Goal: Task Accomplishment & Management: Manage account settings

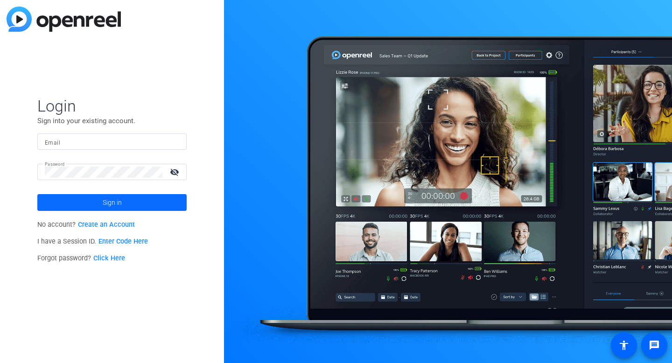
click at [92, 206] on span at bounding box center [111, 202] width 149 height 22
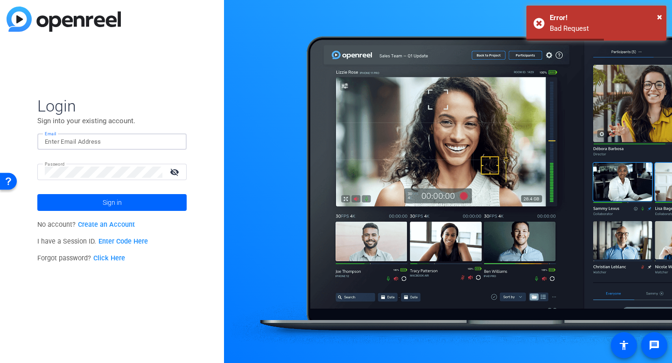
click at [84, 142] on input "Email" at bounding box center [112, 141] width 134 height 11
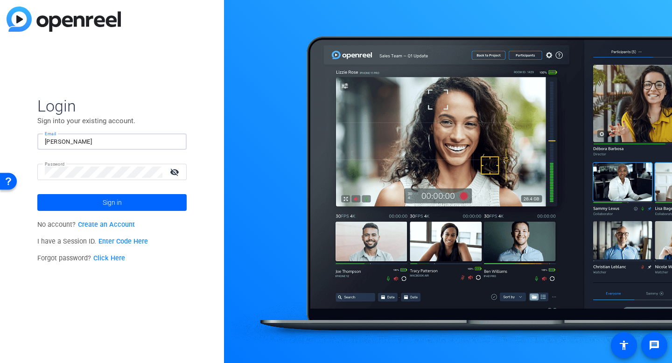
type input "vicki@laureamarketing.com"
click at [131, 207] on span at bounding box center [111, 202] width 149 height 22
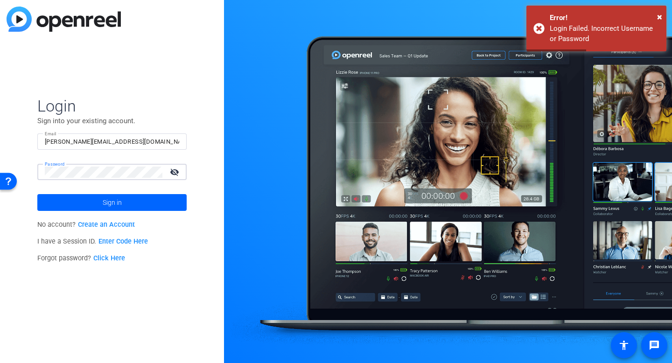
click at [23, 169] on body "Accessibility Screen-Reader Guide, Feedback, and Issue Reporting | New window L…" at bounding box center [336, 181] width 672 height 363
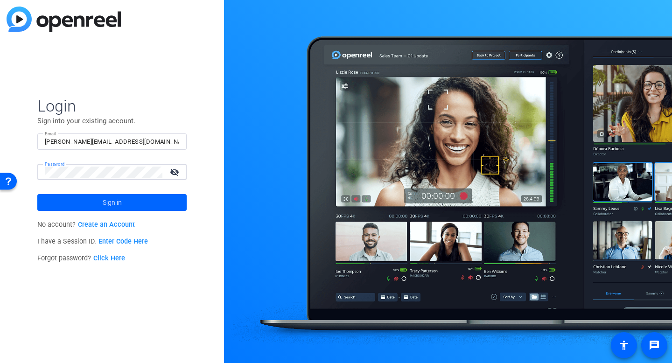
click at [37, 194] on button "Sign in" at bounding box center [111, 202] width 149 height 17
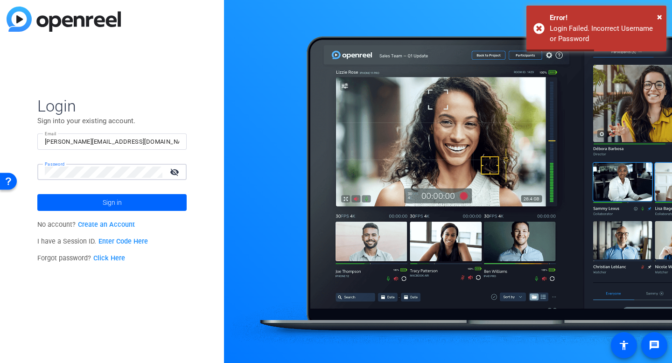
click at [176, 172] on mat-icon "visibility_off" at bounding box center [175, 172] width 22 height 14
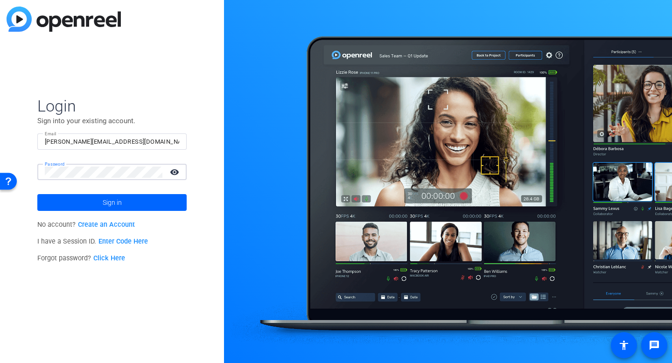
click at [37, 194] on button "Sign in" at bounding box center [111, 202] width 149 height 17
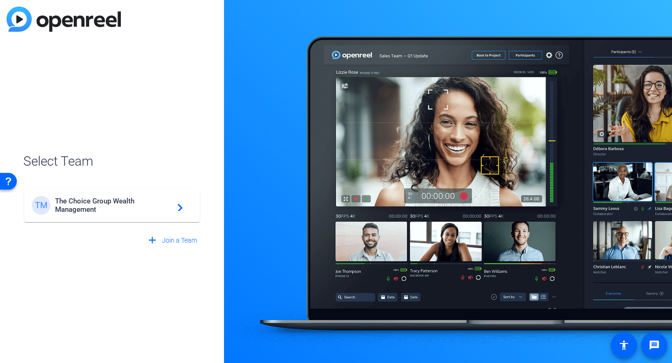
click at [96, 202] on span "The Choice Group Wealth Management" at bounding box center [113, 205] width 117 height 17
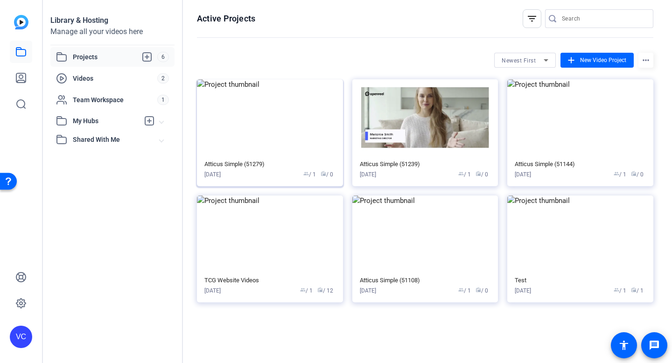
click at [281, 148] on img at bounding box center [270, 117] width 146 height 77
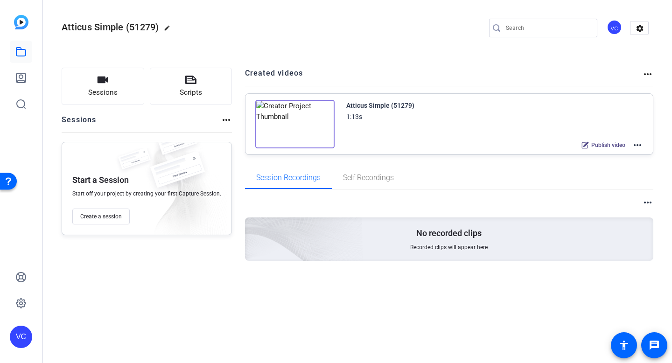
click at [293, 124] on img at bounding box center [294, 124] width 79 height 49
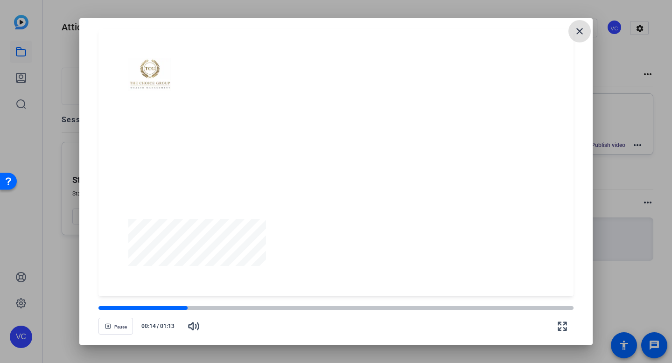
click at [576, 30] on mat-icon "close" at bounding box center [579, 31] width 11 height 11
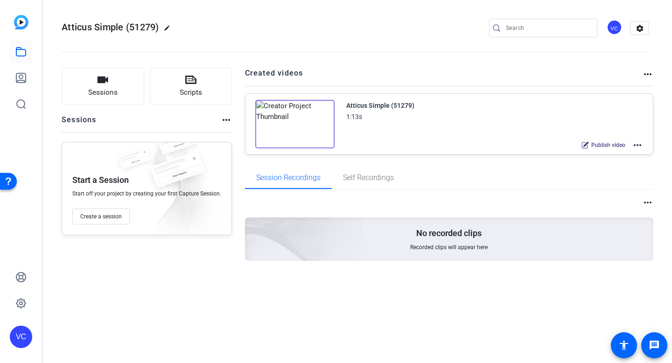
click at [350, 114] on div "1:13s" at bounding box center [354, 116] width 16 height 11
click at [317, 118] on img at bounding box center [294, 124] width 79 height 49
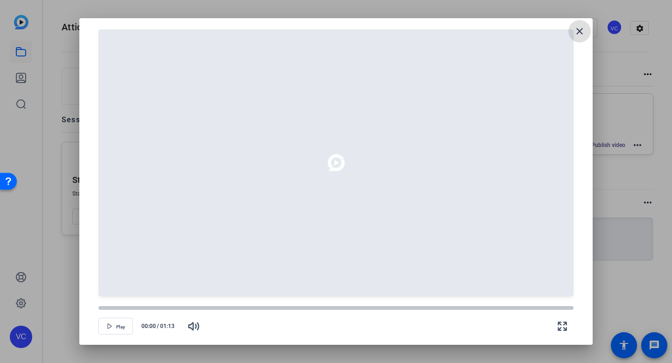
click at [578, 30] on mat-icon "close" at bounding box center [579, 31] width 11 height 11
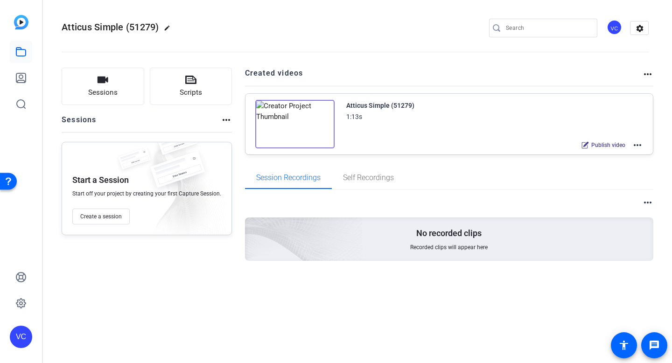
click at [635, 145] on mat-icon "more_horiz" at bounding box center [637, 145] width 11 height 11
click at [614, 154] on span "Edit in Creator" at bounding box center [603, 156] width 65 height 11
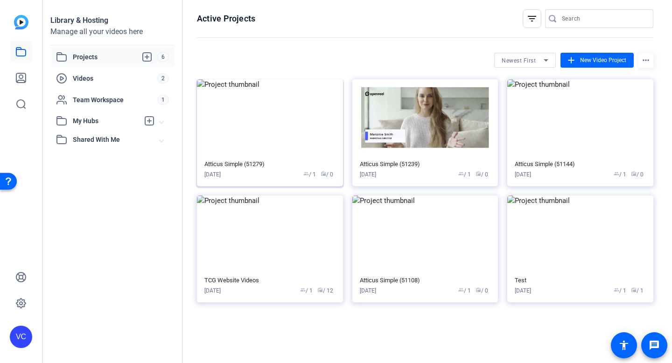
click at [261, 165] on div "Atticus Simple (51279)" at bounding box center [269, 164] width 131 height 7
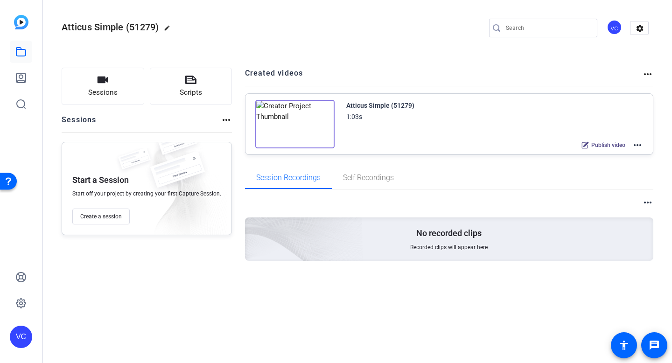
click at [169, 27] on mat-icon "edit" at bounding box center [169, 30] width 11 height 11
click at [124, 27] on input "Atticus Simple (51279)" at bounding box center [99, 27] width 61 height 11
drag, startPoint x: 133, startPoint y: 27, endPoint x: 71, endPoint y: 28, distance: 61.6
click at [71, 28] on div "Atticus Simple (51279)" at bounding box center [100, 28] width 76 height 15
click at [67, 28] on div "Atticus Simple (51279)" at bounding box center [100, 28] width 76 height 15
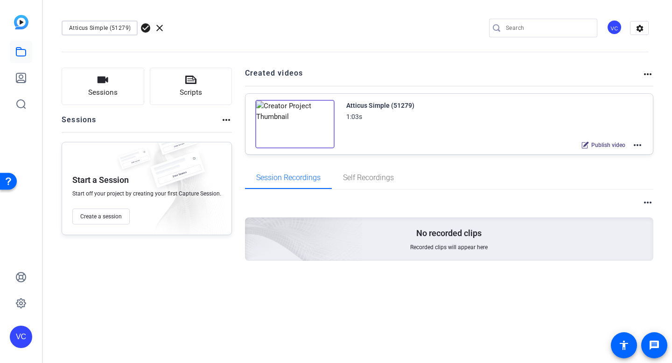
drag, startPoint x: 70, startPoint y: 27, endPoint x: 162, endPoint y: 27, distance: 91.5
click at [162, 27] on div "Atticus Simple (51279) check_circle clear" at bounding box center [125, 28] width 127 height 15
type input "Ira Katz - Investments"
click at [147, 28] on span "check_circle" at bounding box center [145, 27] width 11 height 11
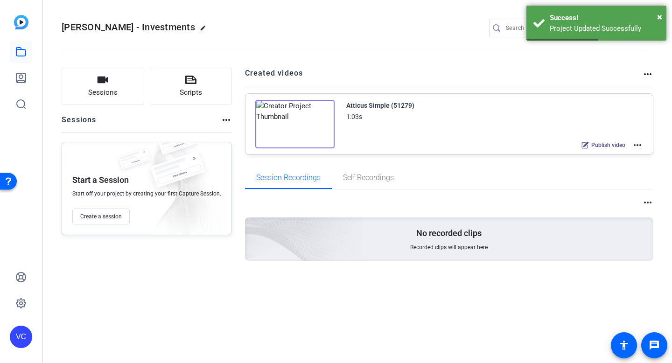
click at [639, 145] on mat-icon "more_horiz" at bounding box center [637, 145] width 11 height 11
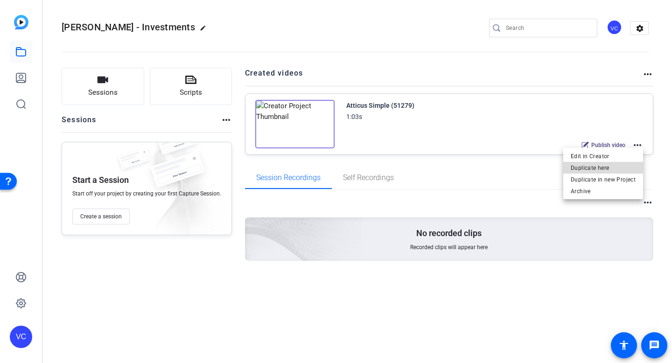
click at [615, 168] on span "Duplicate here" at bounding box center [603, 167] width 65 height 11
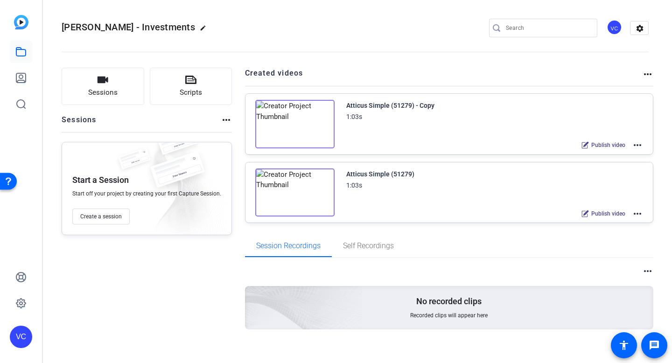
click at [636, 214] on mat-icon "more_horiz" at bounding box center [637, 213] width 11 height 11
click at [638, 148] on div at bounding box center [336, 181] width 672 height 363
click at [638, 145] on mat-icon "more_horiz" at bounding box center [637, 145] width 11 height 11
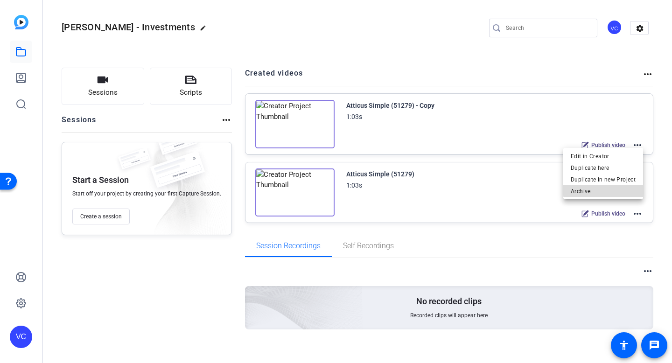
click at [616, 189] on span "Archive" at bounding box center [603, 191] width 65 height 11
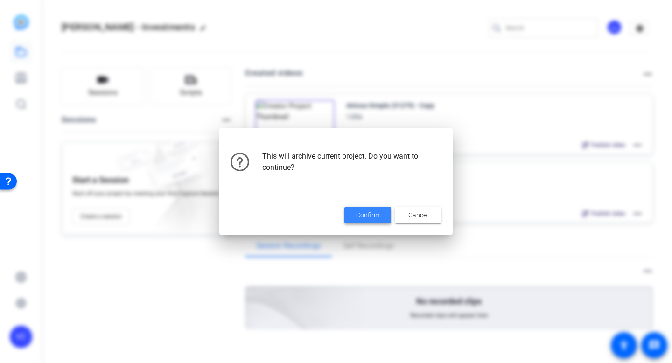
click at [369, 218] on span "Confirm" at bounding box center [367, 216] width 23 height 10
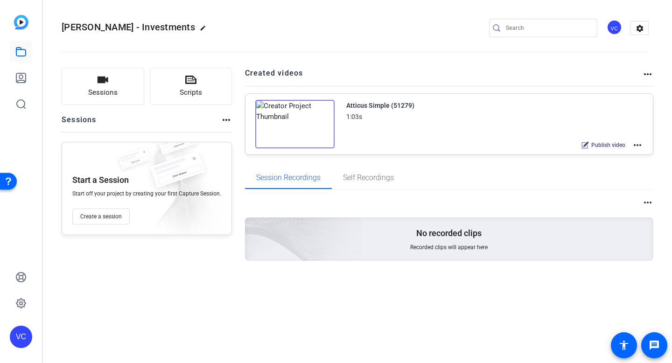
click at [372, 105] on div "Atticus Simple (51279)" at bounding box center [380, 105] width 68 height 11
click at [638, 147] on mat-icon "more_horiz" at bounding box center [637, 145] width 11 height 11
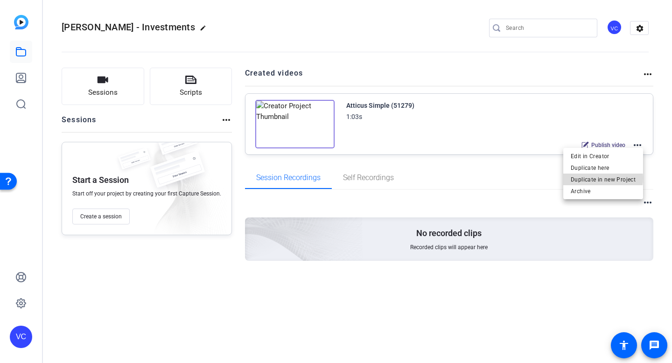
click at [601, 178] on span "Duplicate in new Project" at bounding box center [603, 179] width 65 height 11
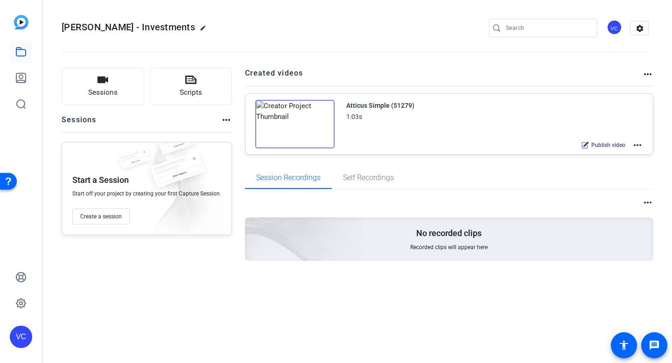
click at [650, 71] on mat-icon "more_horiz" at bounding box center [647, 74] width 11 height 11
click at [639, 27] on div at bounding box center [336, 181] width 672 height 363
click at [639, 27] on mat-icon "settings" at bounding box center [640, 28] width 19 height 14
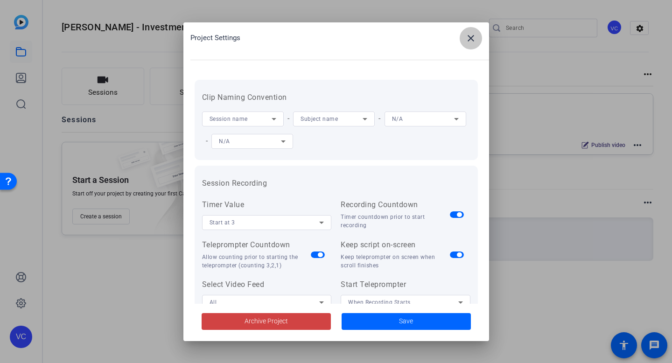
click at [474, 40] on mat-icon "close" at bounding box center [470, 38] width 11 height 11
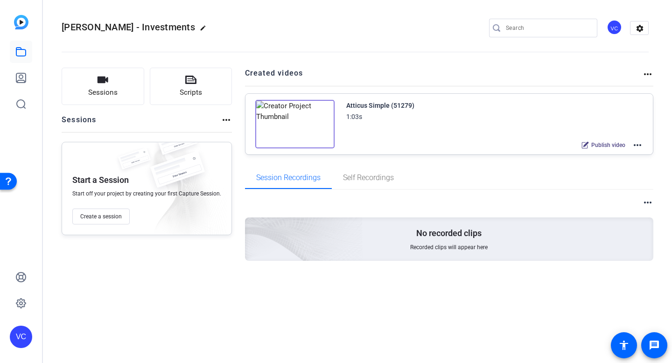
click at [644, 148] on div "Atticus Simple (51279) 1:03s Publish video more_horiz" at bounding box center [450, 124] width 408 height 61
click at [638, 144] on mat-icon "more_horiz" at bounding box center [637, 145] width 11 height 11
click at [24, 56] on div at bounding box center [336, 181] width 672 height 363
click at [22, 50] on icon at bounding box center [20, 51] width 11 height 11
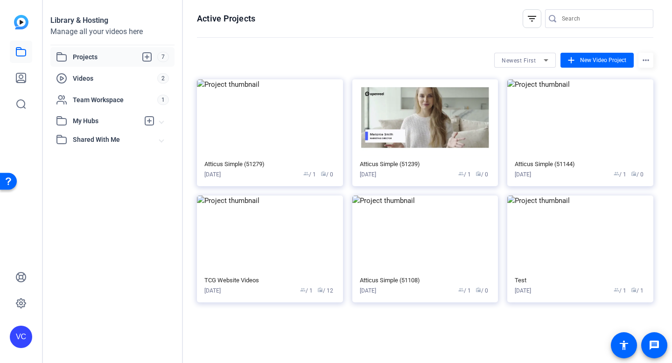
click at [646, 60] on mat-icon "more_horiz" at bounding box center [646, 60] width 15 height 15
click at [576, 138] on div at bounding box center [336, 181] width 672 height 363
click at [272, 285] on div "TCG Website Videos Sep 08, 2025 group / 1 radio / 12" at bounding box center [269, 286] width 131 height 18
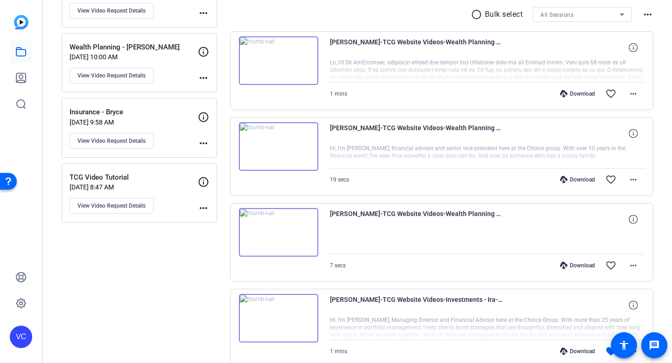
scroll to position [306, 0]
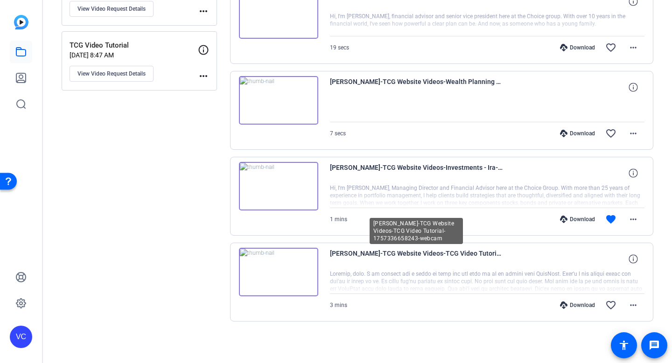
click at [419, 260] on span "[PERSON_NAME]-TCG Website Videos-TCG Video Tutorial-1757336658243-webcam" at bounding box center [416, 259] width 173 height 22
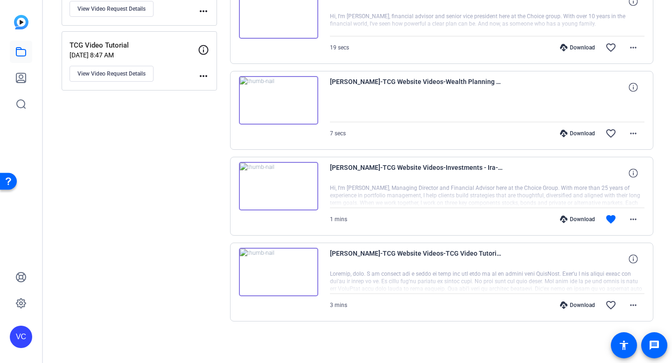
click at [274, 264] on img at bounding box center [278, 272] width 79 height 49
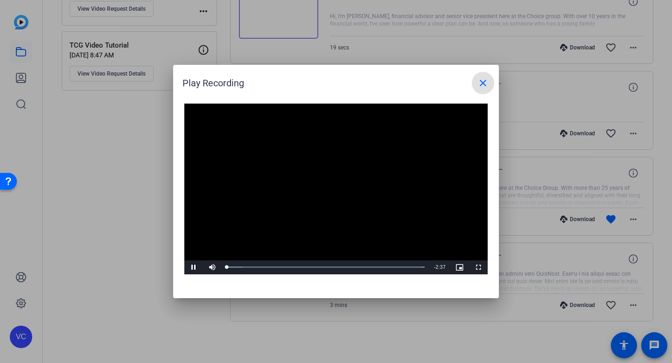
click at [485, 88] on mat-icon "close" at bounding box center [483, 83] width 11 height 11
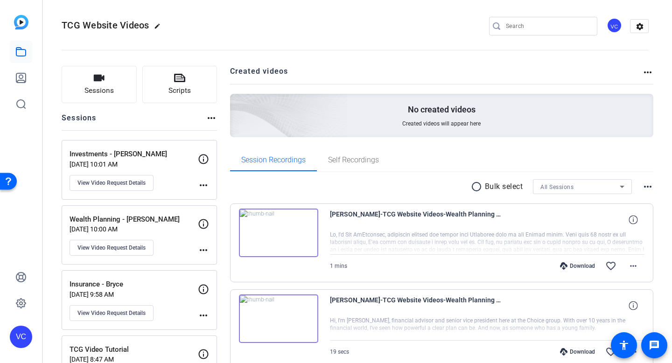
scroll to position [0, 0]
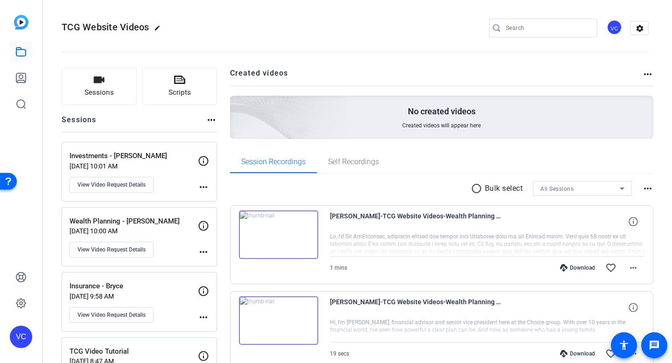
click at [175, 181] on div "Investments - Ira Sep 08, 2025 @ 10:01 AM View Video Request Details" at bounding box center [134, 172] width 128 height 42
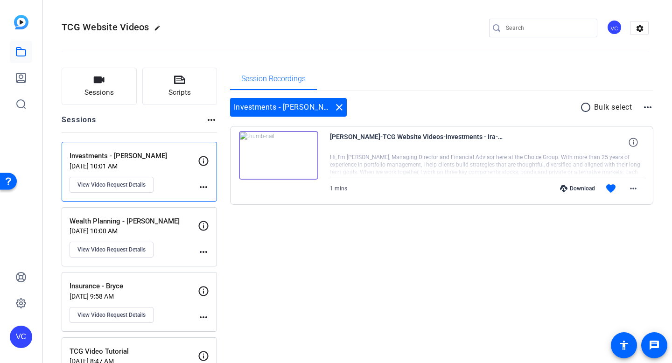
click at [111, 225] on p "Wealth Planning - [PERSON_NAME]" at bounding box center [134, 221] width 128 height 11
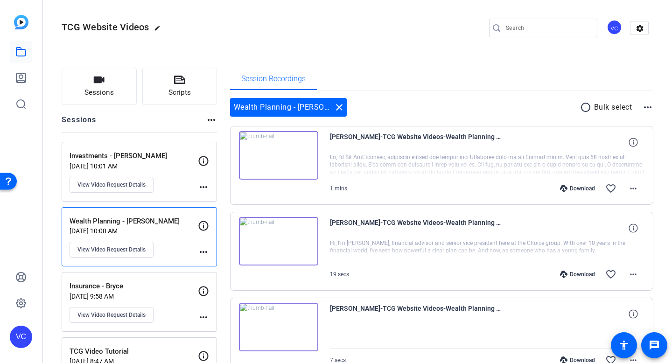
click at [282, 154] on img at bounding box center [278, 155] width 79 height 49
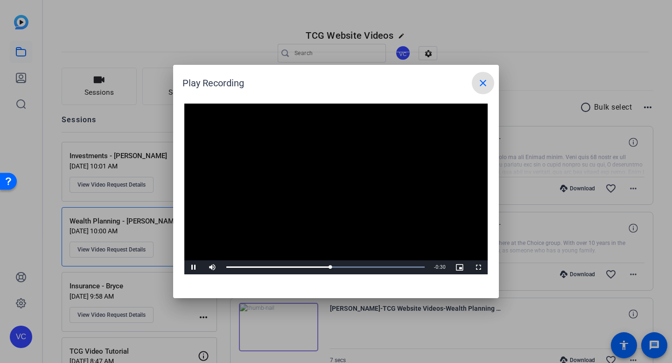
click at [484, 82] on mat-icon "close" at bounding box center [483, 83] width 11 height 11
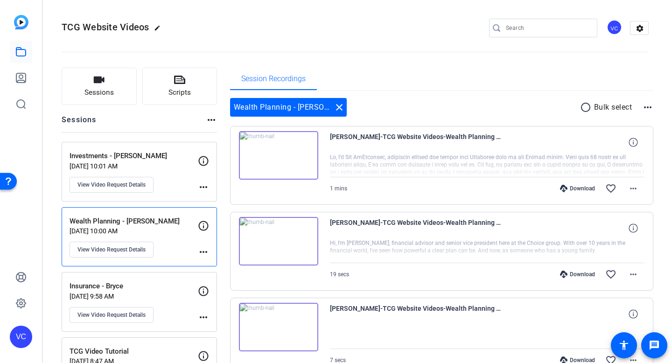
click at [275, 241] on img at bounding box center [278, 241] width 79 height 49
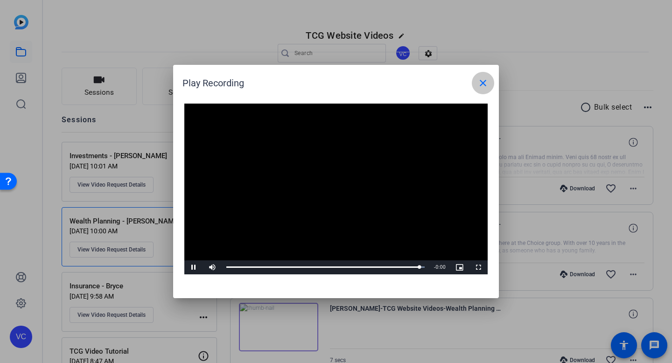
click at [479, 81] on mat-icon "close" at bounding box center [483, 83] width 11 height 11
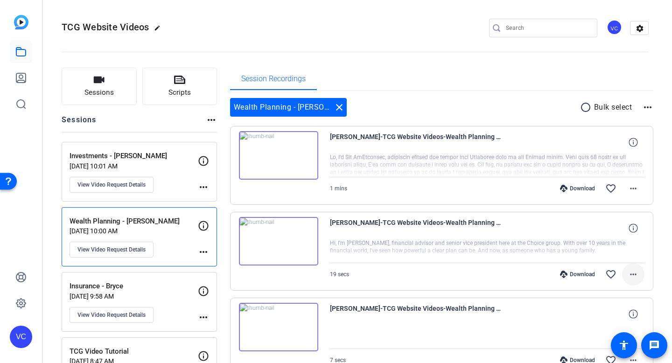
click at [634, 273] on mat-icon "more_horiz" at bounding box center [633, 274] width 11 height 11
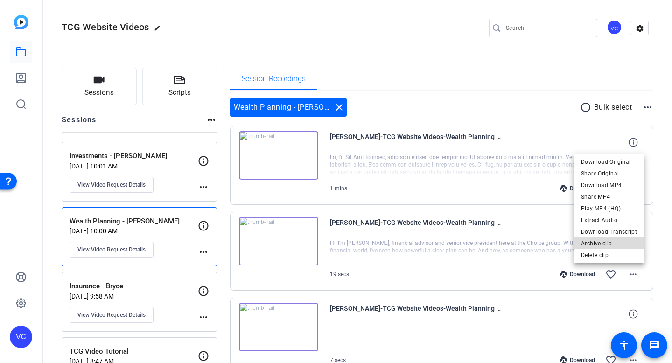
click at [621, 242] on span "Archive clip" at bounding box center [609, 243] width 56 height 11
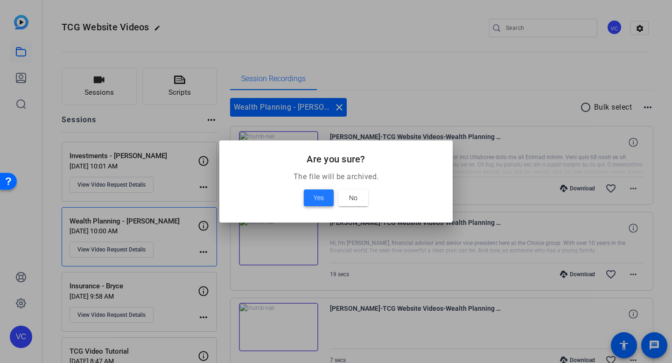
click at [316, 195] on span "Yes" at bounding box center [319, 197] width 10 height 11
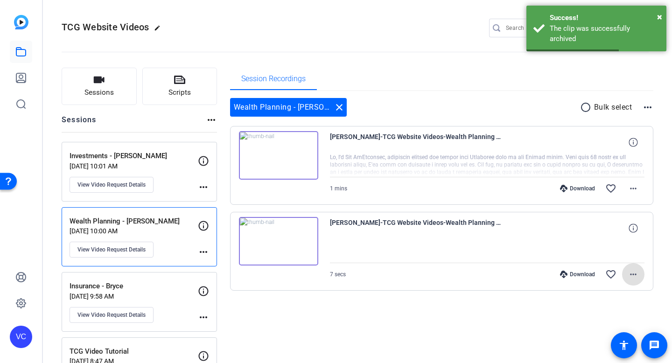
click at [277, 238] on img at bounding box center [278, 241] width 79 height 49
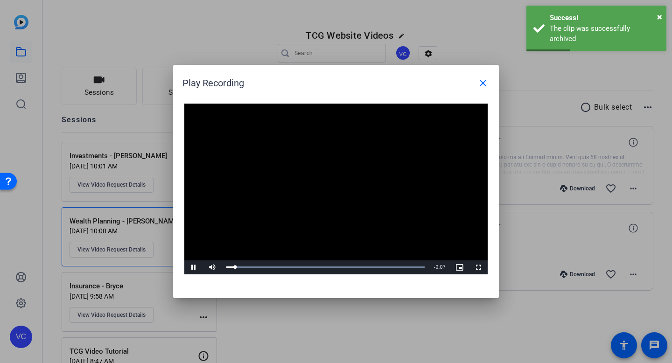
click at [323, 182] on video "Video Player" at bounding box center [335, 189] width 303 height 171
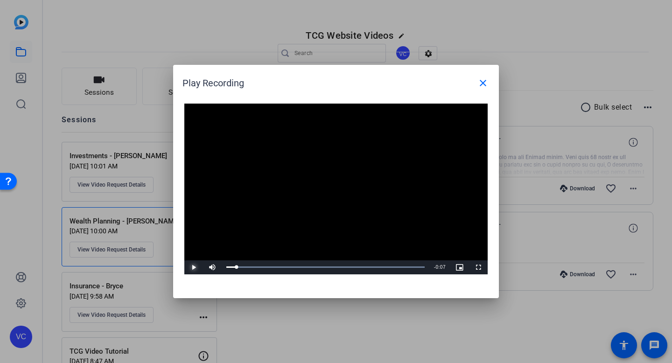
click at [191, 268] on span "Video Player" at bounding box center [193, 268] width 19 height 0
click at [482, 83] on mat-icon "close" at bounding box center [483, 83] width 11 height 11
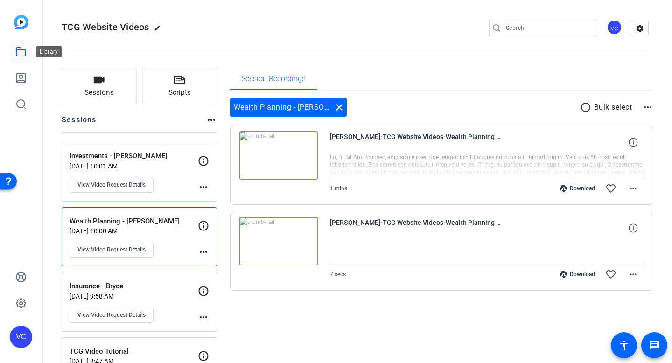
click at [11, 55] on link at bounding box center [21, 52] width 22 height 22
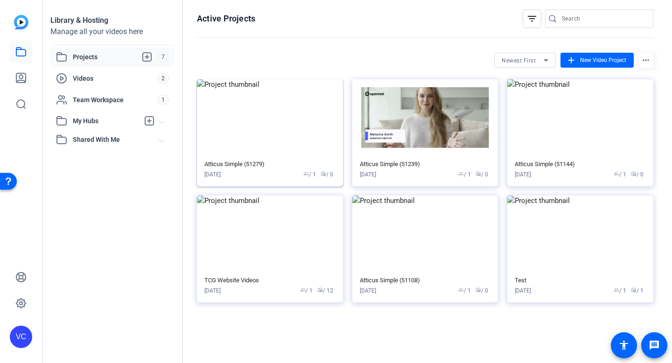
click at [257, 119] on img at bounding box center [270, 117] width 146 height 77
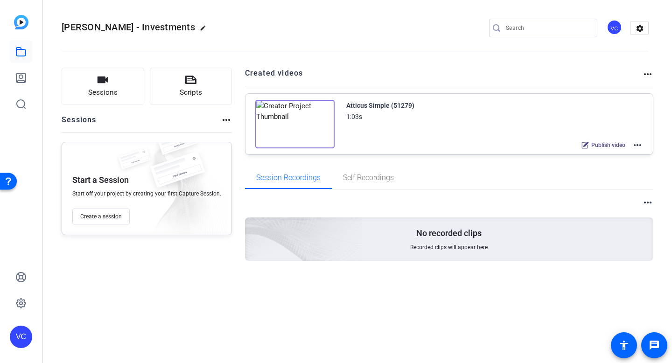
click at [592, 144] on span "Publish video" at bounding box center [609, 144] width 34 height 7
click at [614, 145] on span "Building..." at bounding box center [612, 144] width 25 height 7
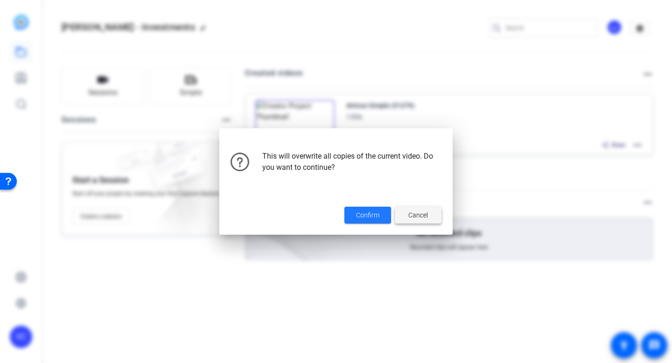
click at [410, 219] on span "Cancel" at bounding box center [419, 216] width 20 height 10
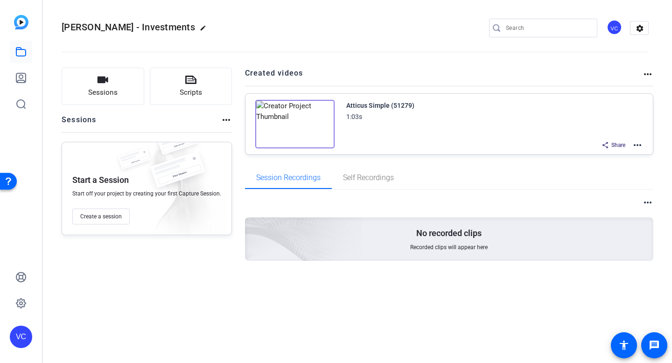
click at [616, 141] on span "Share" at bounding box center [619, 144] width 14 height 7
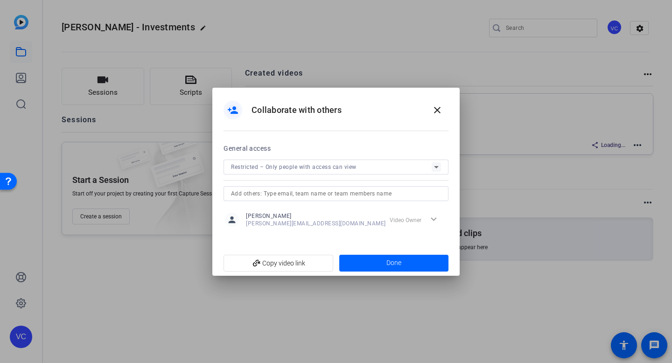
click at [367, 168] on div "Restricted – Only people with access can view" at bounding box center [331, 167] width 201 height 12
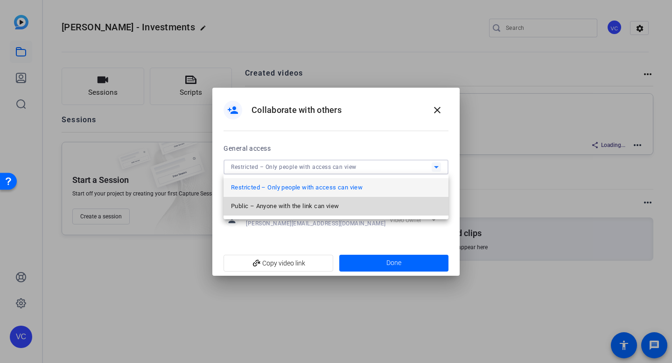
click at [354, 205] on mat-option "Public – Anyone with the link can view" at bounding box center [336, 206] width 225 height 19
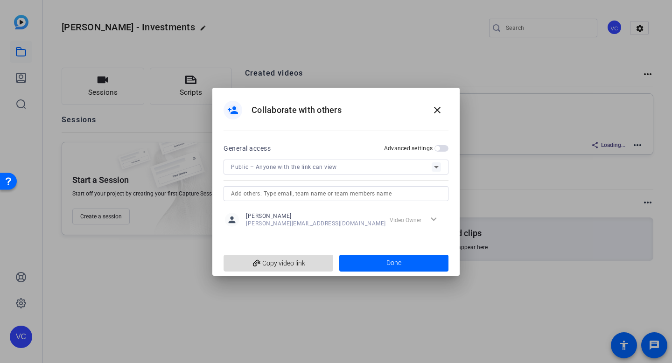
click at [267, 265] on span "add_link Copy video link" at bounding box center [278, 263] width 95 height 18
click at [356, 260] on span at bounding box center [394, 263] width 110 height 22
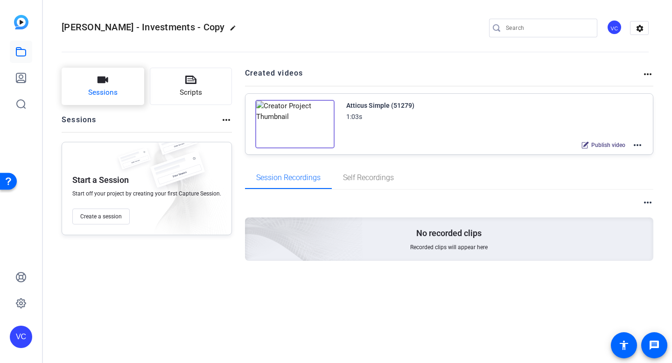
click at [98, 88] on span "Sessions" at bounding box center [102, 92] width 29 height 11
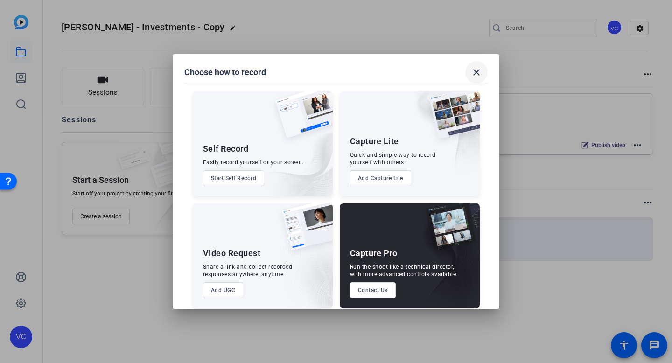
click at [472, 71] on mat-icon "close" at bounding box center [476, 72] width 11 height 11
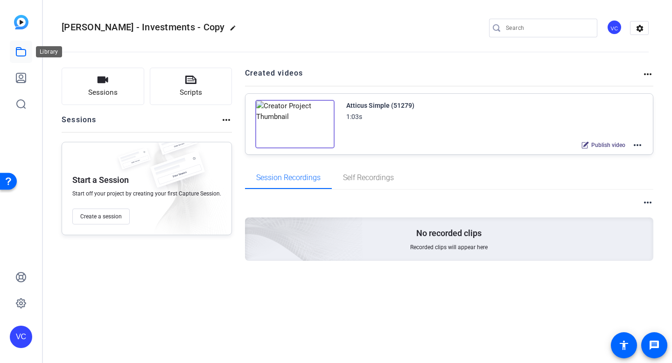
click at [19, 51] on icon at bounding box center [20, 51] width 11 height 11
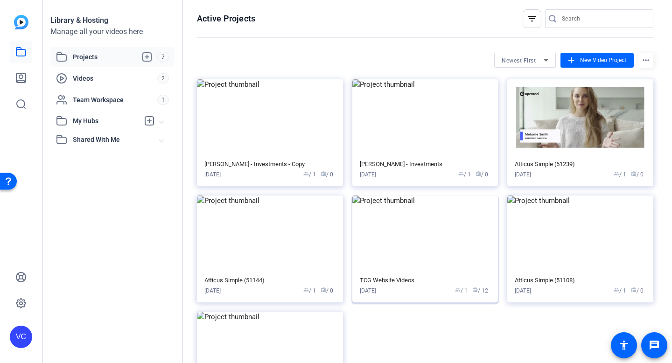
click at [394, 280] on div "TCG Website Videos" at bounding box center [425, 280] width 131 height 7
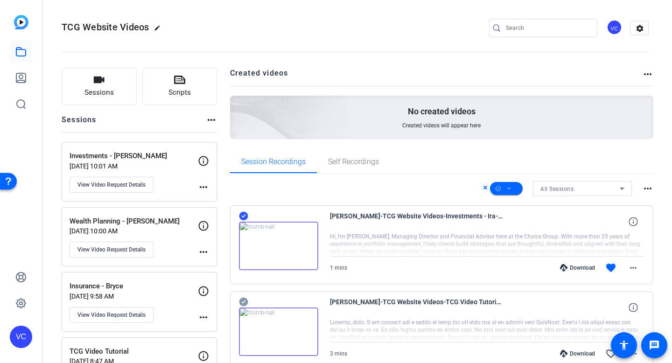
click at [106, 227] on p "[DATE] 10:00 AM" at bounding box center [134, 230] width 128 height 7
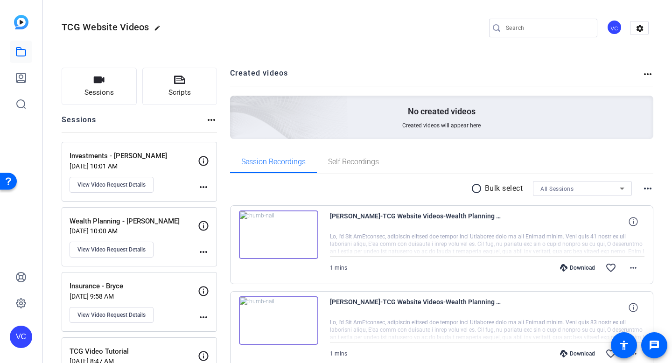
click at [275, 237] on img at bounding box center [278, 235] width 79 height 49
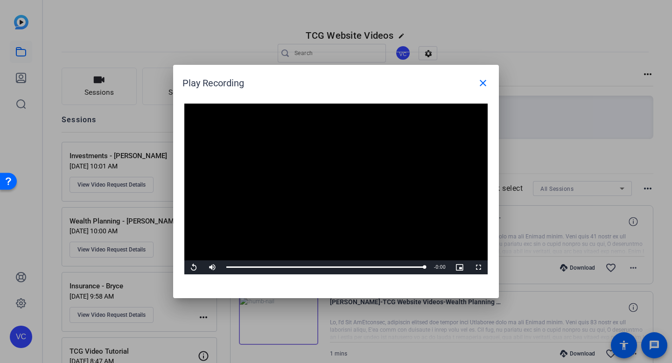
click at [321, 195] on video "Video Player" at bounding box center [335, 189] width 303 height 171
click at [482, 85] on mat-icon "close" at bounding box center [483, 83] width 11 height 11
